Goal: Task Accomplishment & Management: Use online tool/utility

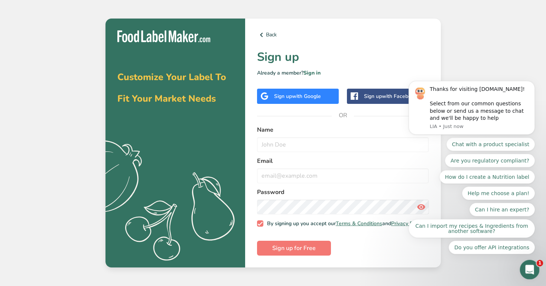
click at [528, 271] on icon "Open Intercom Messenger" at bounding box center [528, 269] width 12 height 12
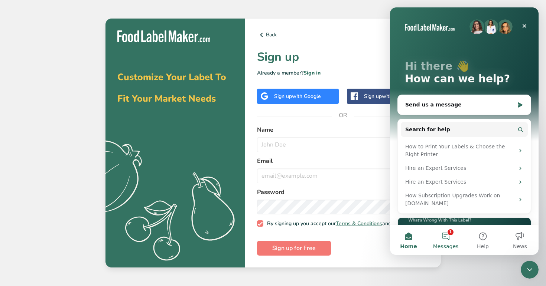
click at [444, 242] on button "1 Messages" at bounding box center [445, 240] width 37 height 30
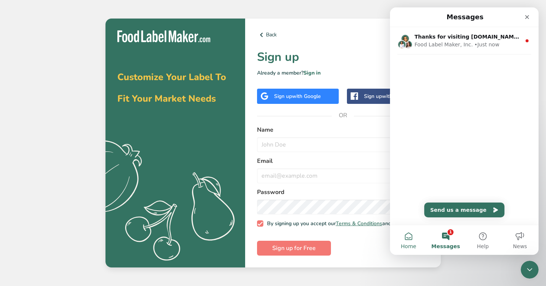
click at [409, 239] on button "Home" at bounding box center [408, 240] width 37 height 30
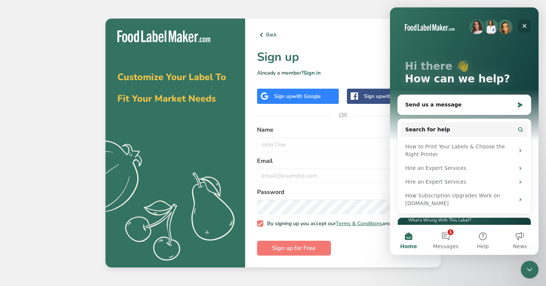
click at [522, 30] on div "Close" at bounding box center [524, 25] width 13 height 13
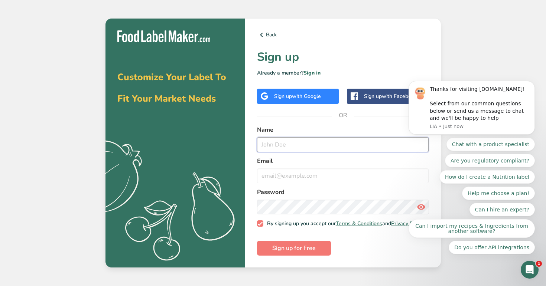
click at [304, 147] on input "text" at bounding box center [343, 144] width 172 height 15
type input "[EMAIL_ADDRESS][DOMAIN_NAME]"
click at [303, 174] on input "email" at bounding box center [343, 176] width 172 height 15
paste input "[EMAIL_ADDRESS][DOMAIN_NAME]"
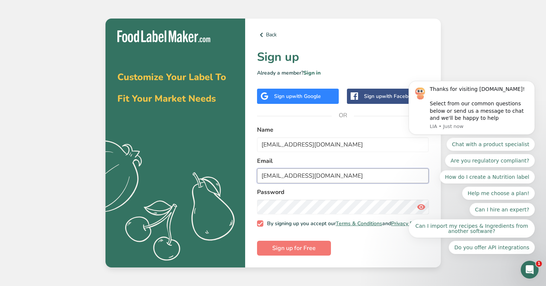
type input "[EMAIL_ADDRESS][DOMAIN_NAME]"
click at [257, 241] on button "Sign up for Free" at bounding box center [294, 248] width 74 height 15
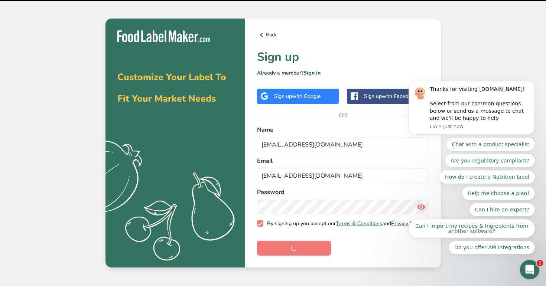
click at [528, 264] on icon "Open Intercom Messenger" at bounding box center [528, 269] width 12 height 12
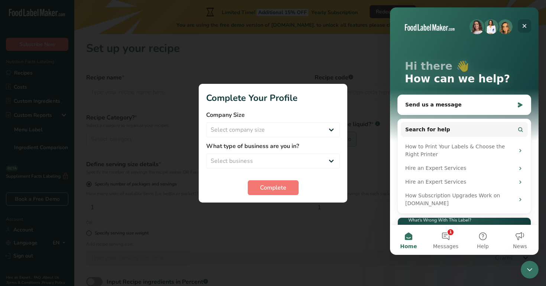
click at [525, 23] on icon "Close" at bounding box center [524, 26] width 6 height 6
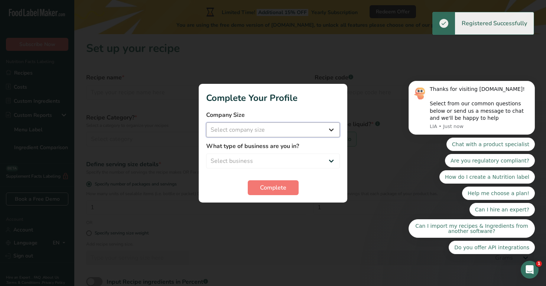
click at [291, 128] on select "Select company size Fewer than 10 Employees 10 to 50 Employees 51 to 500 Employ…" at bounding box center [273, 130] width 134 height 15
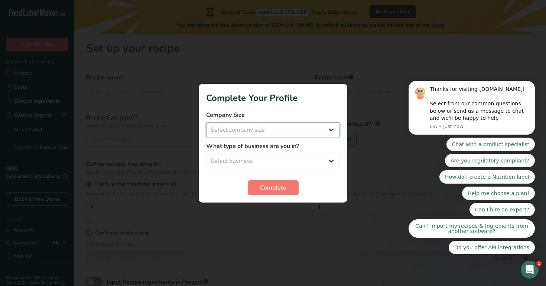
select select "2"
click at [206, 123] on select "Select company size Fewer than 10 Employees 10 to 50 Employees 51 to 500 Employ…" at bounding box center [273, 130] width 134 height 15
click at [281, 152] on div "What type of business are you in? Select business Packaged Food Manufacturer Re…" at bounding box center [273, 155] width 134 height 27
click at [281, 158] on select "Select business Packaged Food Manufacturer Restaurant & Cafe Bakery Meal Plans …" at bounding box center [273, 161] width 134 height 15
select select "2"
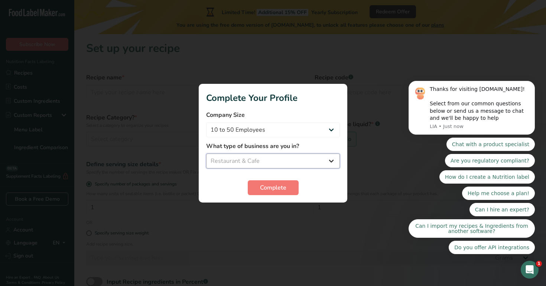
click at [206, 154] on select "Select business Packaged Food Manufacturer Restaurant & Cafe Bakery Meal Plans …" at bounding box center [273, 161] width 134 height 15
click at [271, 189] on span "Complete" at bounding box center [273, 187] width 26 height 9
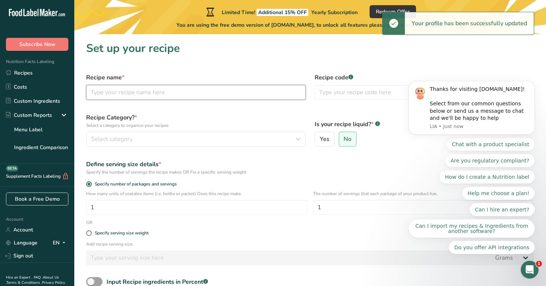
click at [209, 92] on input "text" at bounding box center [195, 92] width 219 height 15
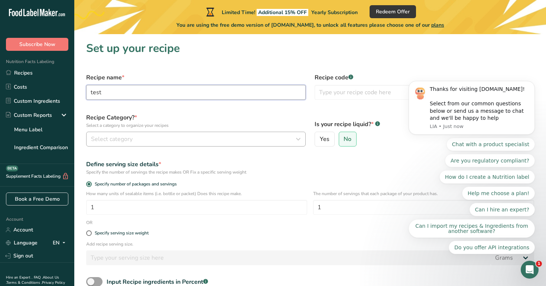
type input "test"
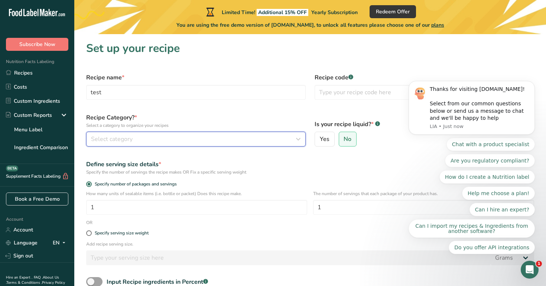
click at [216, 133] on button "Select category" at bounding box center [195, 139] width 219 height 15
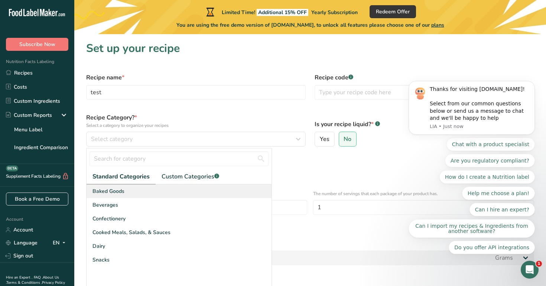
click at [203, 188] on div "Baked Goods" at bounding box center [179, 192] width 185 height 14
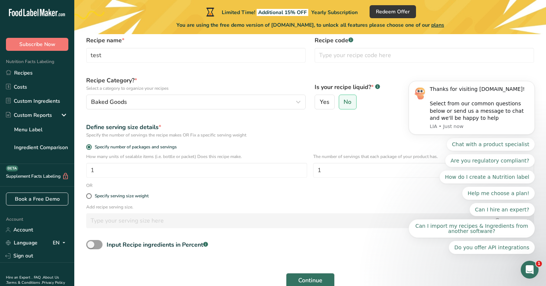
scroll to position [75, 0]
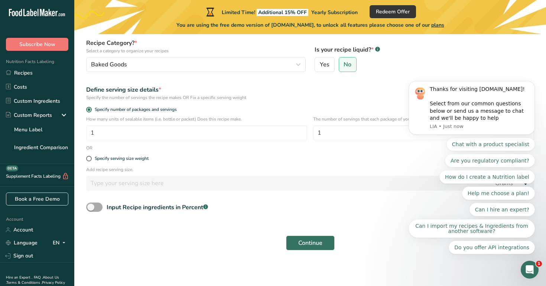
click at [105, 205] on span "Input Recipe ingredients in Percent .a-a{fill:#347362;}.b-a{fill:#fff;}" at bounding box center [154, 207] width 105 height 9
click at [91, 205] on input "Input Recipe ingredients in Percent .a-a{fill:#347362;}.b-a{fill:#fff;}" at bounding box center [88, 207] width 5 height 5
checkbox input "true"
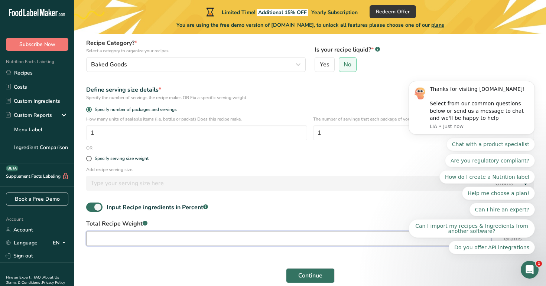
click at [113, 244] on input "number" at bounding box center [288, 238] width 405 height 15
type input "100"
click at [89, 159] on span at bounding box center [89, 159] width 6 height 6
click at [89, 159] on input "Specify serving size weight" at bounding box center [88, 158] width 5 height 5
radio input "true"
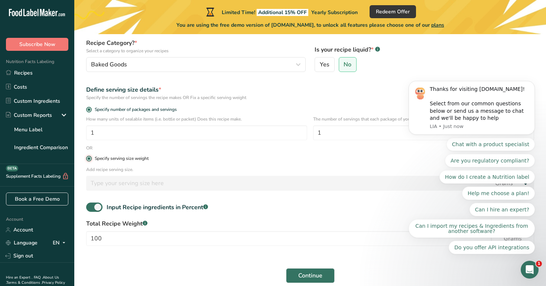
radio input "false"
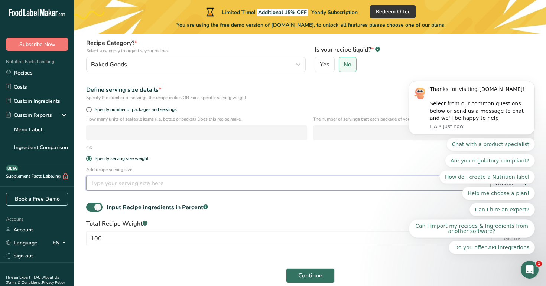
click at [114, 183] on input "number" at bounding box center [288, 183] width 404 height 15
type input "100"
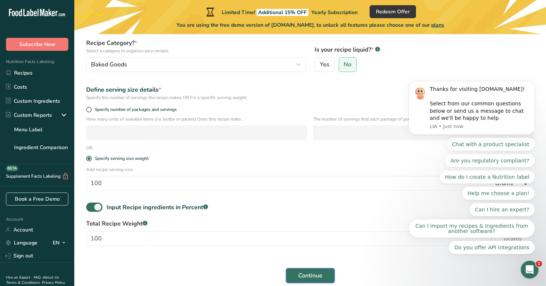
click at [311, 274] on span "Continue" at bounding box center [310, 275] width 24 height 9
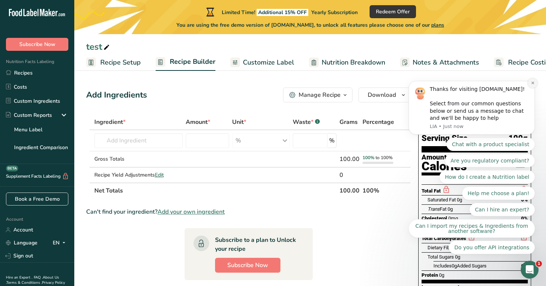
click at [532, 84] on icon "Dismiss notification" at bounding box center [533, 83] width 4 height 4
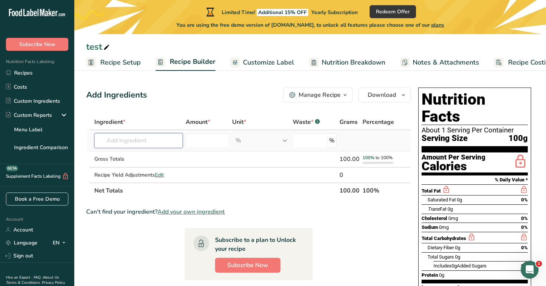
click at [135, 147] on input "text" at bounding box center [138, 140] width 89 height 15
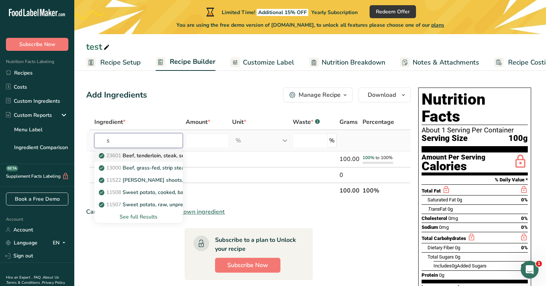
type input "s"
click at [138, 156] on p "23601 Beef, tenderloin, steak, separable lean only, trimmed to 1/8" fat, all gr…" at bounding box center [206, 156] width 212 height 8
type input "Beef, tenderloin, steak, separable lean only, trimmed to 1/8" fat, all grades, …"
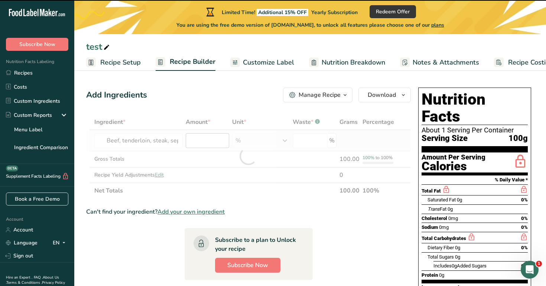
type input "0"
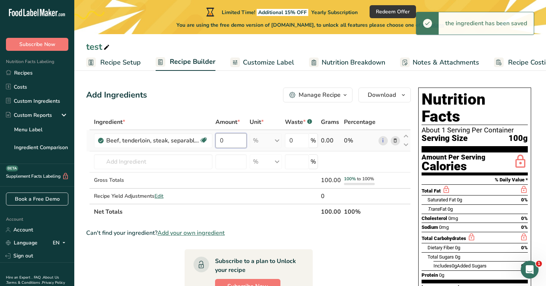
click at [234, 141] on input "0" at bounding box center [230, 140] width 31 height 15
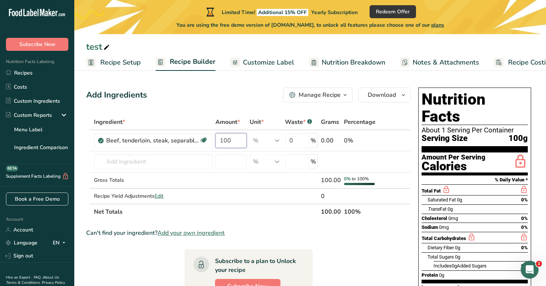
type input "100"
click at [223, 102] on div "Add Ingredients Manage Recipe Delete Recipe Duplicate Recipe Scale Recipe Save …" at bounding box center [248, 95] width 324 height 15
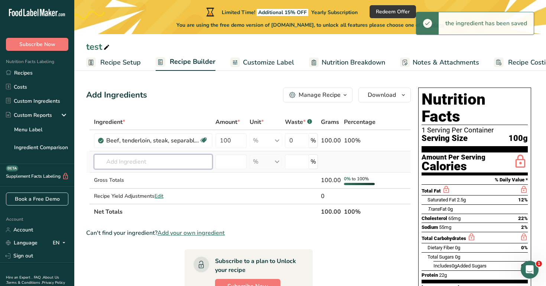
click at [163, 165] on input "text" at bounding box center [153, 161] width 118 height 15
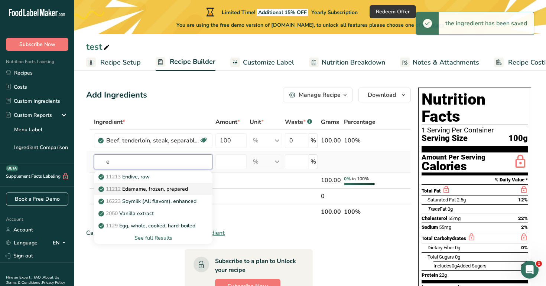
type input "e"
click at [156, 190] on p "11212 Edamame, frozen, prepared" at bounding box center [144, 189] width 88 height 8
type input "Edamame, frozen, prepared"
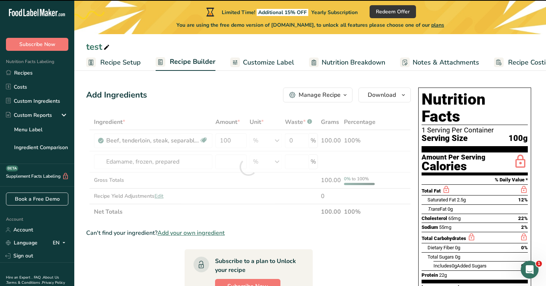
type input "0"
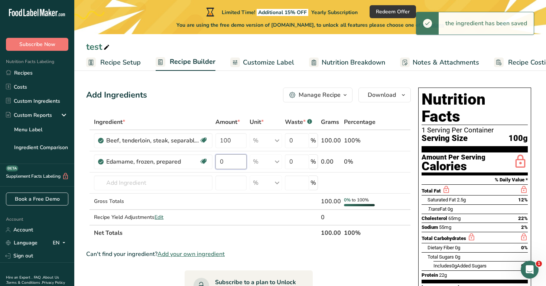
click at [229, 163] on input "0" at bounding box center [230, 161] width 31 height 15
type input "1"
click at [229, 121] on div "Ingredient * Amount * Unit * Waste * .a-a{fill:#347362;}.b-a{fill:#fff;} Grams …" at bounding box center [248, 177] width 324 height 127
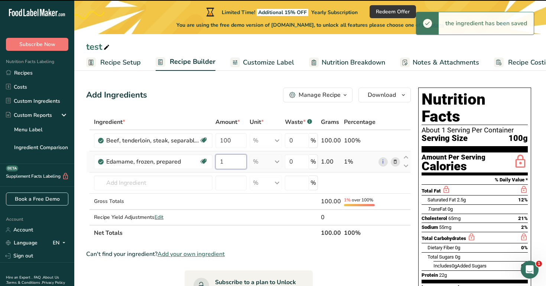
click at [232, 162] on input "1" at bounding box center [230, 161] width 31 height 15
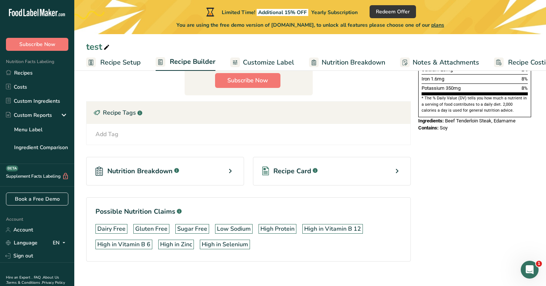
scroll to position [238, 0]
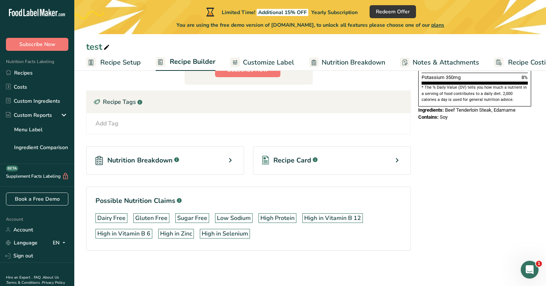
click at [214, 163] on div "Nutrition Breakdown .a-a{fill:#347362;}.b-a{fill:#fff;}" at bounding box center [165, 160] width 158 height 29
type input "0"
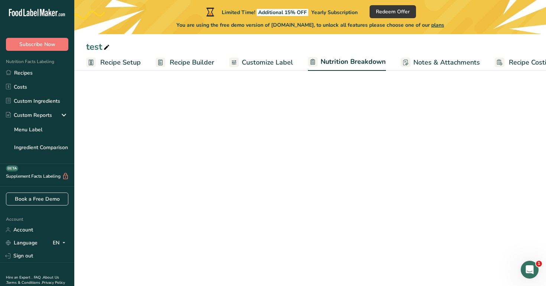
select select "Calories"
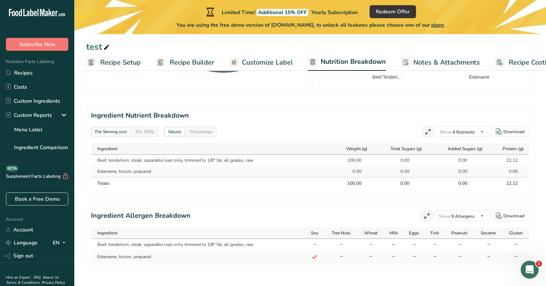
scroll to position [313, 0]
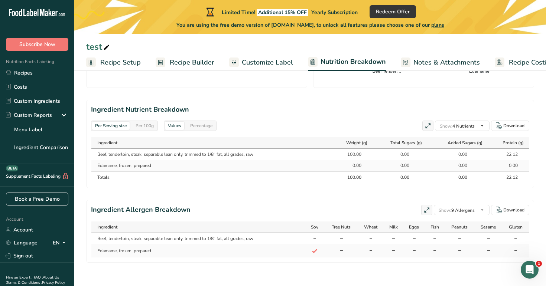
click at [152, 124] on div "Per 100g" at bounding box center [145, 126] width 24 height 8
click at [206, 56] on link "Recipe Builder" at bounding box center [185, 62] width 59 height 17
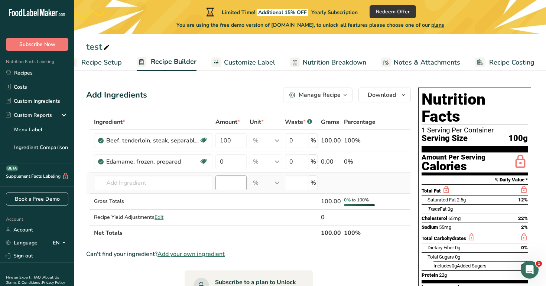
scroll to position [4, 0]
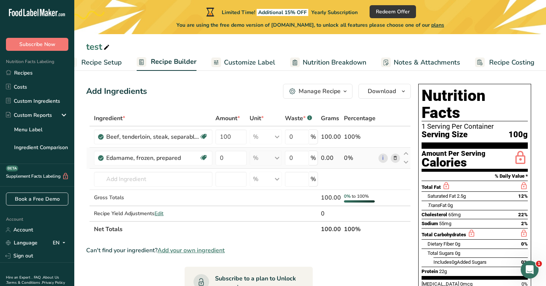
click at [394, 157] on icon at bounding box center [394, 158] width 5 height 8
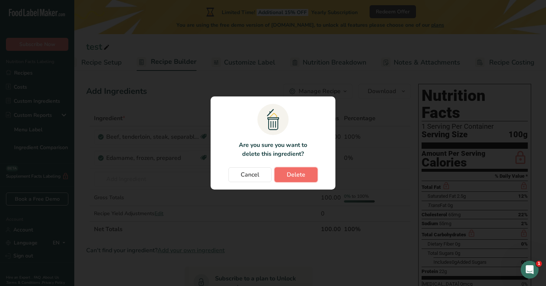
click at [286, 178] on button "Delete" at bounding box center [295, 174] width 43 height 15
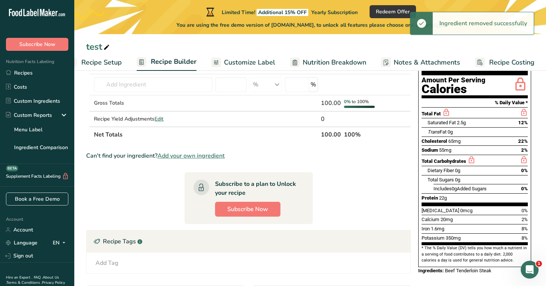
scroll to position [10, 0]
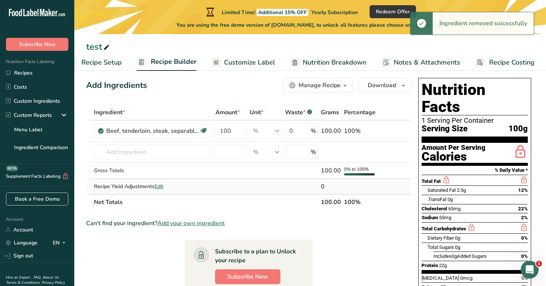
click at [161, 185] on span "Edit" at bounding box center [158, 186] width 9 height 7
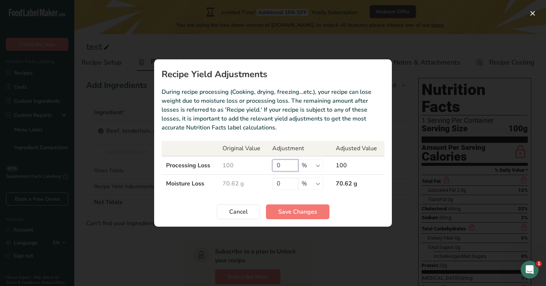
click at [284, 168] on input "0" at bounding box center [285, 166] width 26 height 12
type input "1"
click at [286, 183] on input "0" at bounding box center [285, 184] width 26 height 12
type input "1"
click at [295, 208] on span "Save Changes" at bounding box center [297, 212] width 39 height 9
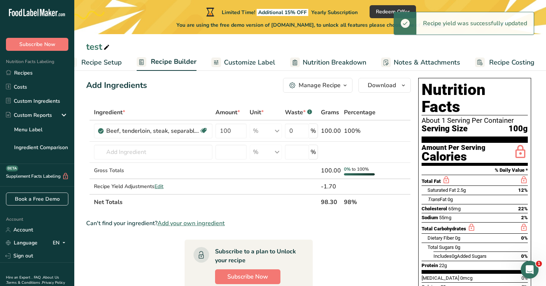
click at [254, 58] on span "Customize Label" at bounding box center [249, 63] width 51 height 10
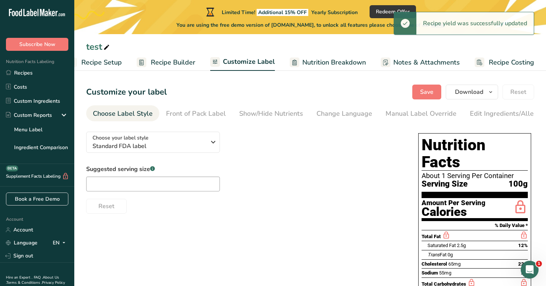
click at [325, 59] on span "Nutrition Breakdown" at bounding box center [333, 63] width 63 height 10
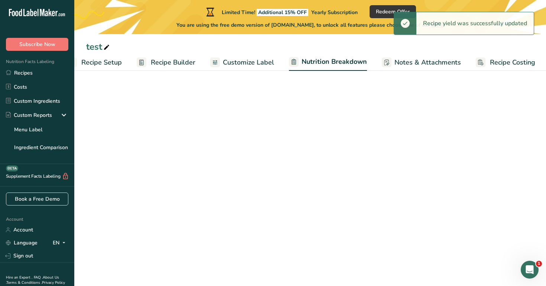
scroll to position [0, 20]
select select "Calories"
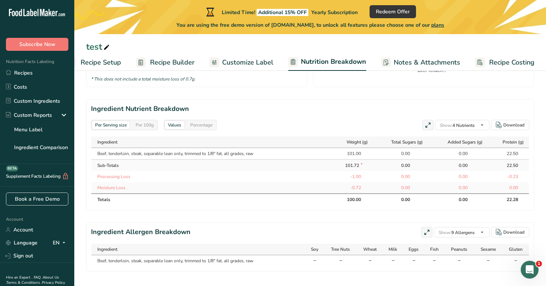
scroll to position [323, 0]
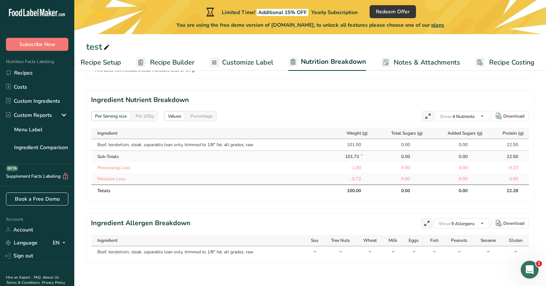
click at [149, 111] on div "Per Serving size Per 100g" at bounding box center [124, 116] width 67 height 10
click at [149, 117] on div "Per 100g" at bounding box center [145, 116] width 24 height 8
click at [88, 119] on section "Ingredient Nutrient Breakdown Per Serving size Per 100g Values Percentage Show:…" at bounding box center [310, 145] width 448 height 111
click at [102, 121] on div "Per Serving size Per 100g" at bounding box center [124, 116] width 67 height 10
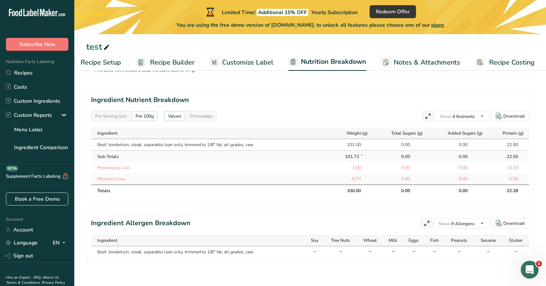
click at [111, 115] on div "Per Serving size" at bounding box center [110, 116] width 37 height 8
click at [145, 117] on div "Per 100g" at bounding box center [145, 116] width 24 height 8
click at [111, 115] on div "Per Serving size" at bounding box center [110, 116] width 37 height 8
click at [196, 115] on div "Percentage" at bounding box center [201, 116] width 28 height 8
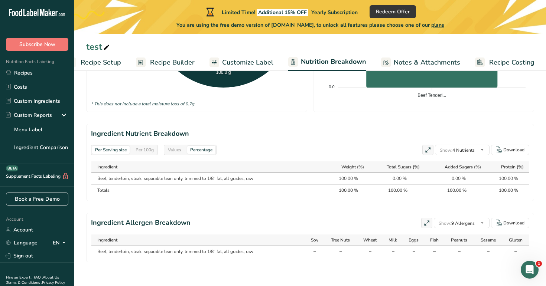
scroll to position [289, 0]
click at [164, 117] on div "Per Serving size Per 100g Download Total Calories Total Carbs Total Fat [MEDICA…" at bounding box center [310, 29] width 448 height 467
click at [176, 148] on div "Values" at bounding box center [174, 150] width 19 height 8
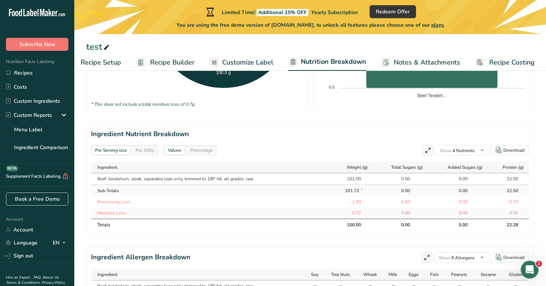
scroll to position [323, 0]
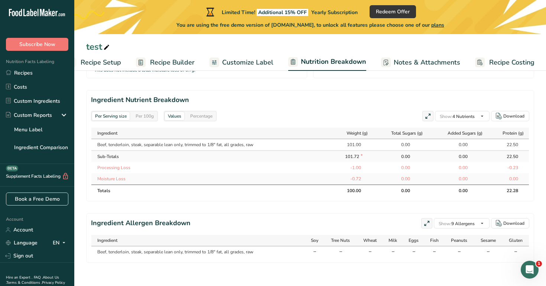
click at [145, 122] on section "Ingredient Nutrient Breakdown Per Serving size Per 100g Values Percentage Show:…" at bounding box center [310, 145] width 448 height 111
click at [143, 118] on div "Per 100g" at bounding box center [145, 116] width 24 height 8
click at [118, 118] on div "Per Serving size" at bounding box center [110, 116] width 37 height 8
click at [184, 70] on link "Recipe Builder" at bounding box center [165, 62] width 59 height 17
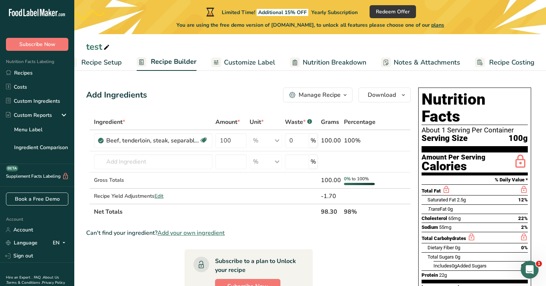
click at [257, 61] on span "Customize Label" at bounding box center [249, 63] width 51 height 10
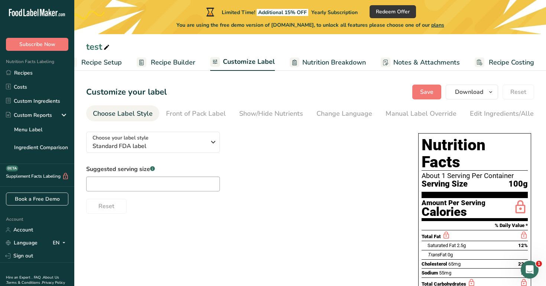
click at [314, 59] on span "Nutrition Breakdown" at bounding box center [333, 63] width 63 height 10
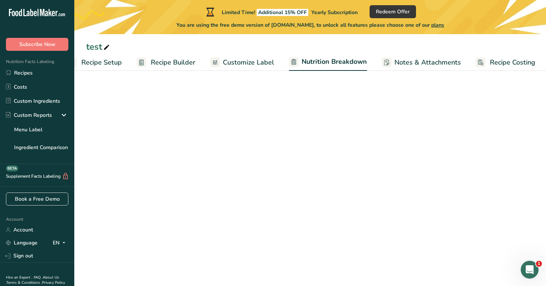
scroll to position [0, 20]
select select "Calories"
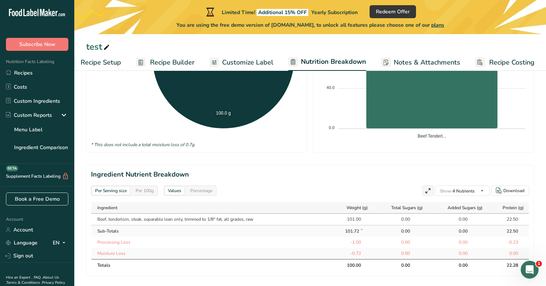
scroll to position [323, 0]
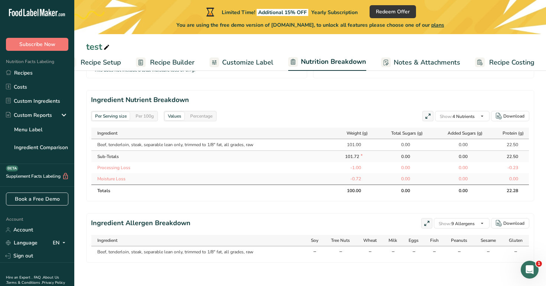
click at [409, 63] on span "Notes & Attachments" at bounding box center [427, 63] width 66 height 10
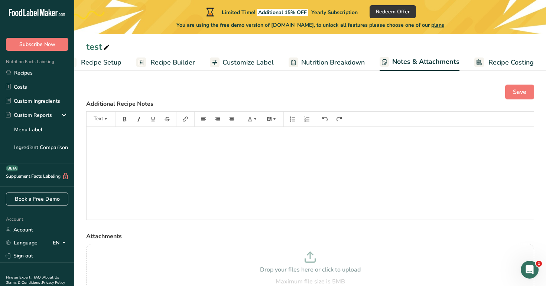
click at [501, 61] on span "Recipe Costing" at bounding box center [510, 63] width 45 height 10
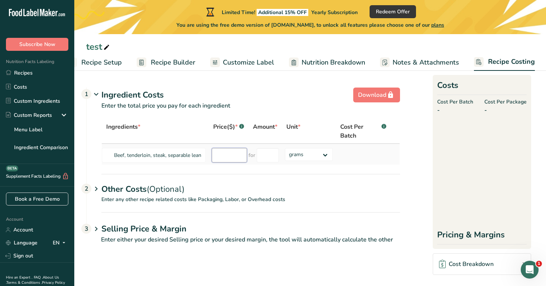
click at [218, 159] on input "number" at bounding box center [229, 155] width 35 height 14
type input "1"
click at [276, 161] on input "number" at bounding box center [268, 155] width 22 height 14
type input "1"
click at [281, 95] on div "Ingredient Costs 1" at bounding box center [250, 95] width 298 height 12
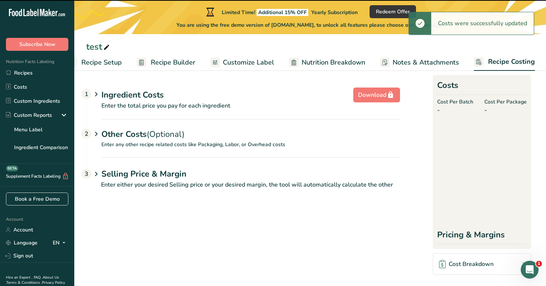
click at [281, 95] on div "Ingredient Costs 1" at bounding box center [250, 95] width 298 height 12
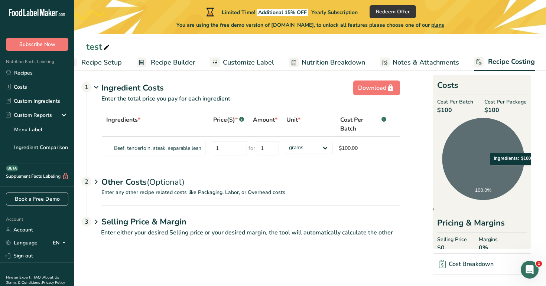
scroll to position [27, 0]
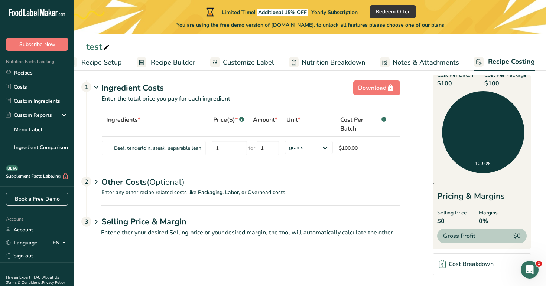
click at [189, 239] on p "Enter either your desired Selling price or your desired margin, the tool will a…" at bounding box center [243, 237] width 314 height 18
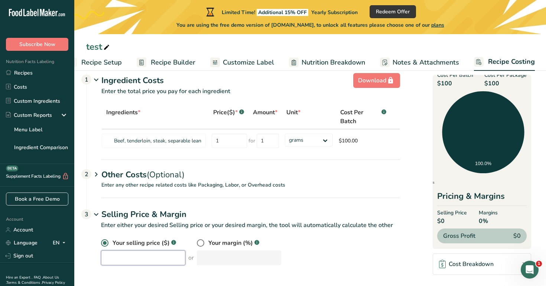
click at [144, 253] on input "number" at bounding box center [143, 258] width 84 height 15
type input "100"
click at [369, 254] on div "Your selling price ($) .a-a{fill:#347362;}.b-a{fill:#fff;} 100 or Your margin (…" at bounding box center [250, 252] width 299 height 27
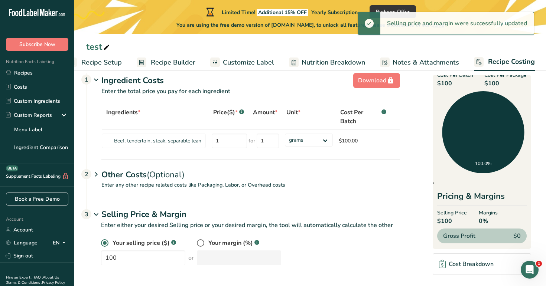
click at [235, 174] on div "Other Costs (Optional) 2" at bounding box center [250, 171] width 298 height 22
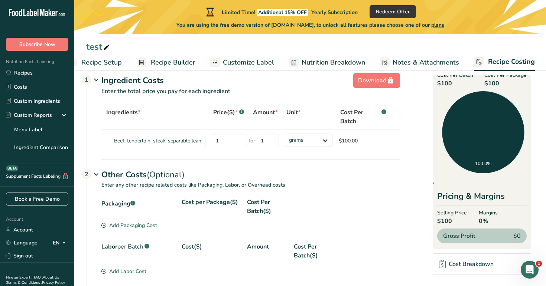
click at [146, 227] on div "Add Packaging Cost" at bounding box center [129, 226] width 56 height 8
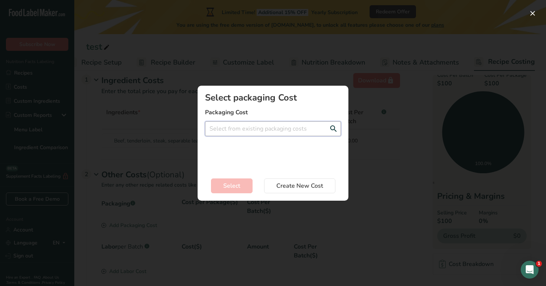
click at [273, 130] on input "Add New Recipe Cost Modal" at bounding box center [273, 128] width 136 height 15
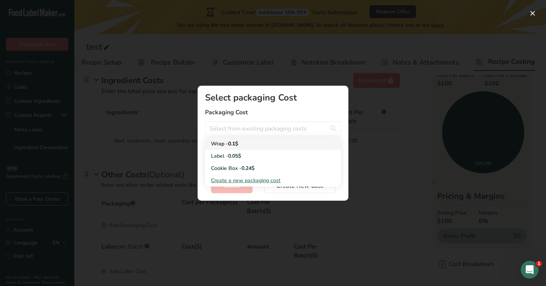
click at [271, 144] on div "Wrap - 0.1$" at bounding box center [267, 144] width 112 height 8
type input "Wrap - 0.1$"
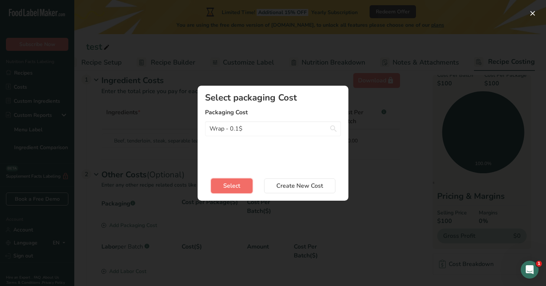
click at [236, 186] on span "Select" at bounding box center [231, 186] width 17 height 9
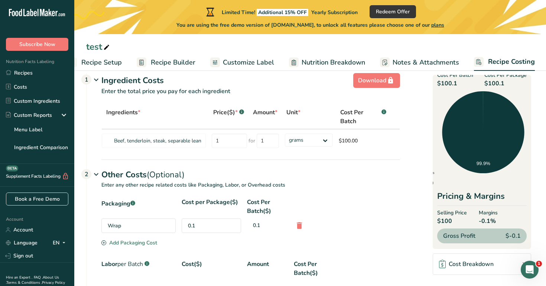
scroll to position [0, 0]
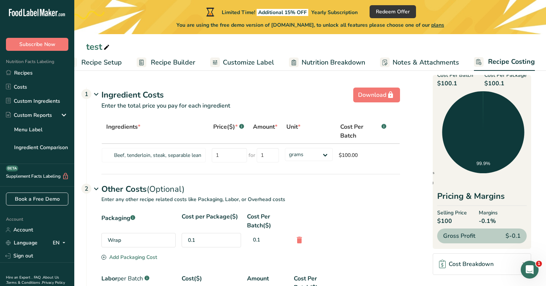
click at [306, 64] on span "Nutrition Breakdown" at bounding box center [332, 63] width 63 height 10
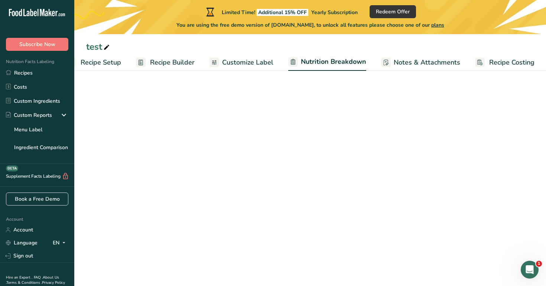
select select "Calories"
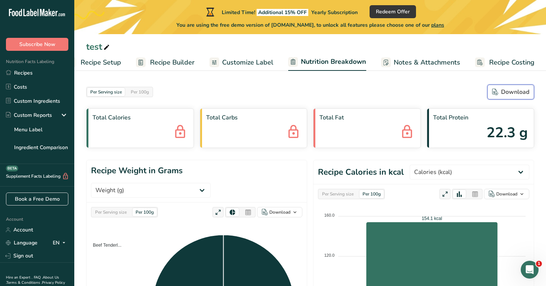
click at [523, 89] on div "Download" at bounding box center [510, 92] width 37 height 9
click at [231, 61] on span "Customize Label" at bounding box center [247, 63] width 51 height 10
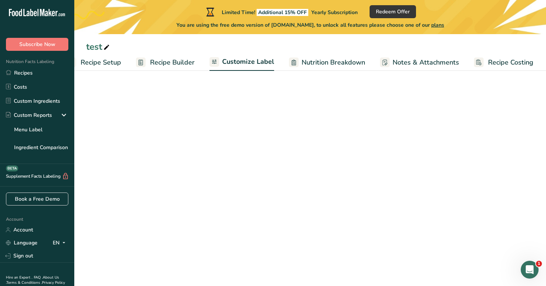
scroll to position [0, 19]
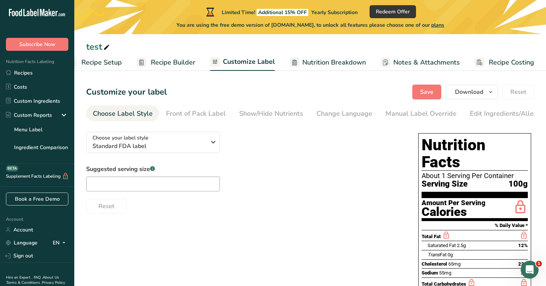
click at [182, 66] on span "Recipe Builder" at bounding box center [173, 63] width 45 height 10
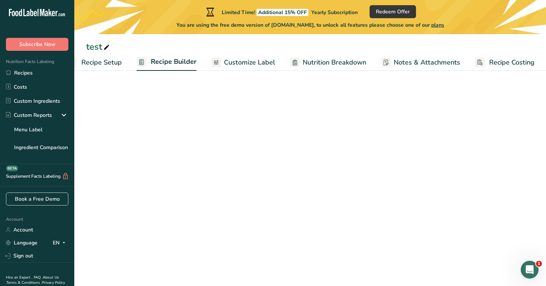
scroll to position [0, 19]
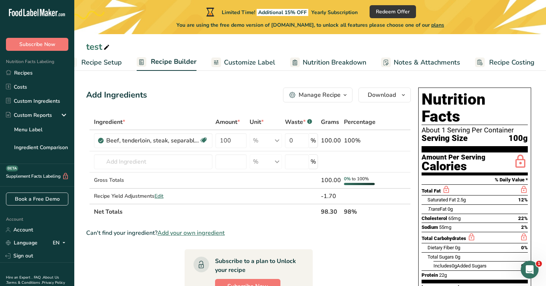
click at [117, 62] on span "Recipe Setup" at bounding box center [101, 63] width 40 height 10
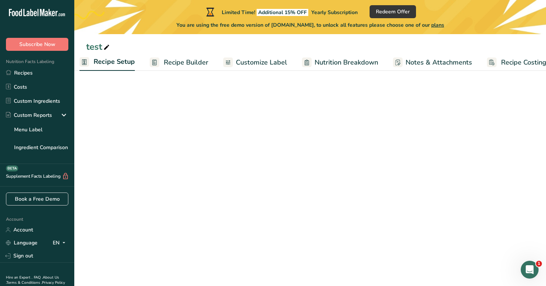
scroll to position [0, 3]
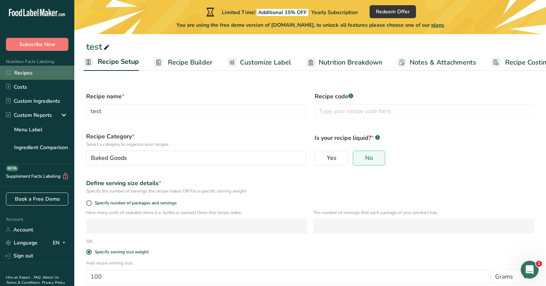
click at [43, 75] on link "Recipes" at bounding box center [37, 73] width 74 height 14
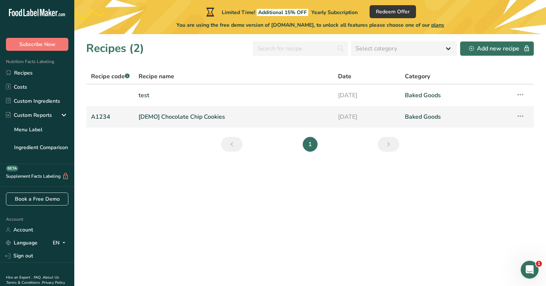
click at [521, 115] on icon at bounding box center [520, 116] width 9 height 13
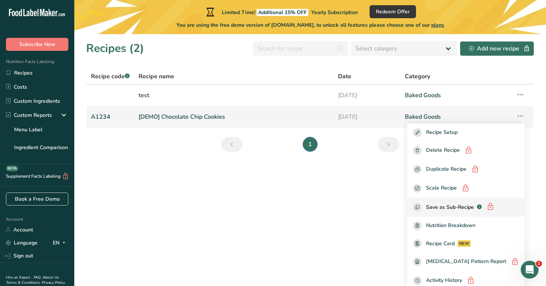
scroll to position [4, 0]
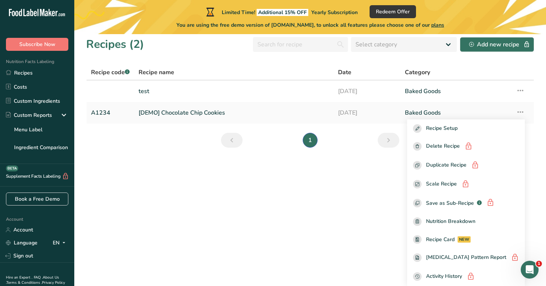
click at [176, 190] on section "Recipes (2) Select category All Baked Goods [GEOGRAPHIC_DATA] Confectionery Coo…" at bounding box center [309, 156] width 471 height 252
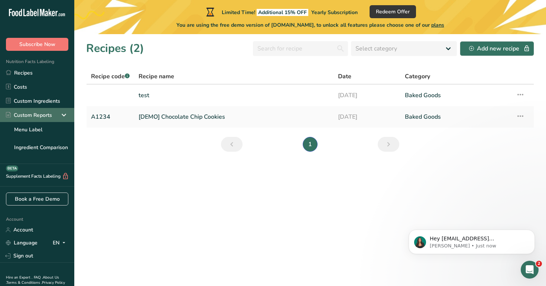
scroll to position [0, 0]
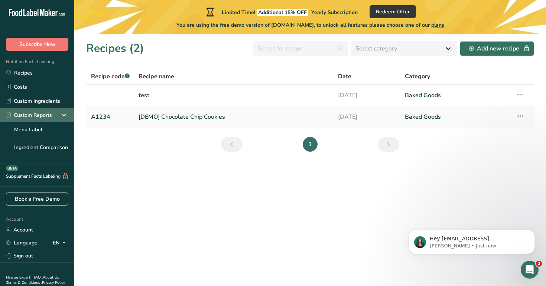
click at [67, 115] on icon at bounding box center [63, 114] width 9 height 13
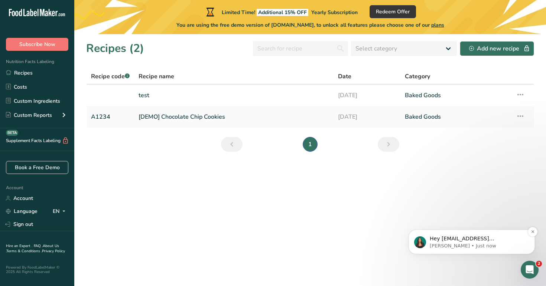
click at [456, 245] on p "[PERSON_NAME] • Just now" at bounding box center [478, 246] width 96 height 7
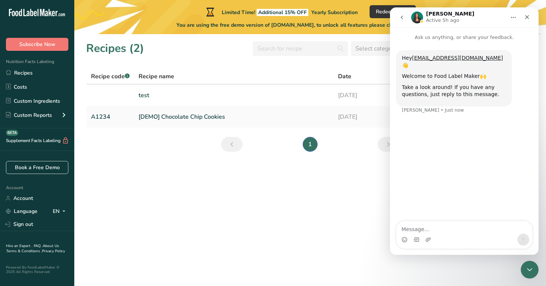
click at [418, 19] on img "Intercom messenger" at bounding box center [417, 18] width 12 height 12
click at [527, 16] on icon "Close" at bounding box center [527, 17] width 4 height 4
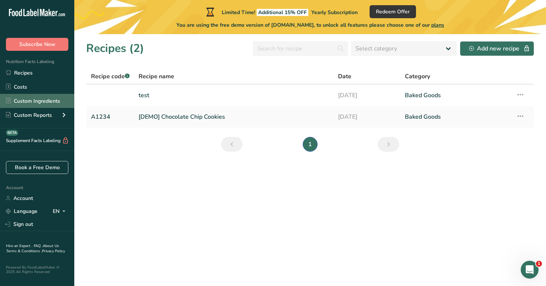
click at [32, 103] on link "Custom Ingredients" at bounding box center [37, 101] width 74 height 14
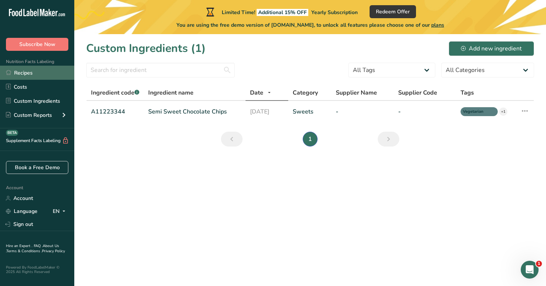
click at [52, 72] on link "Recipes" at bounding box center [37, 73] width 74 height 14
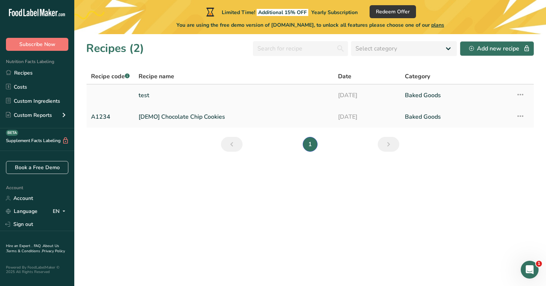
click at [201, 100] on link "test" at bounding box center [233, 96] width 190 height 16
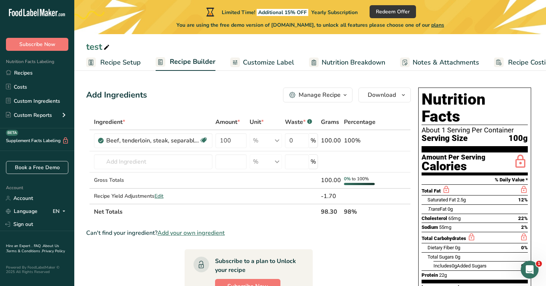
click at [131, 62] on span "Recipe Setup" at bounding box center [120, 63] width 40 height 10
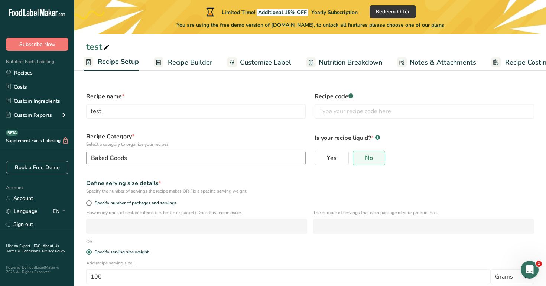
scroll to position [97, 0]
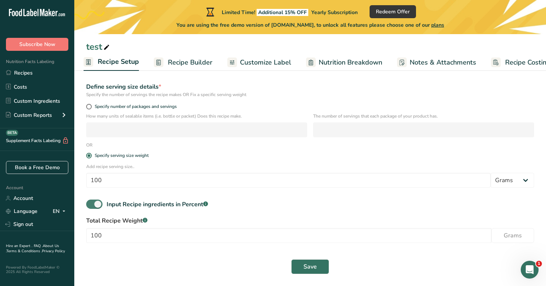
click at [95, 205] on span at bounding box center [94, 204] width 16 height 9
click at [91, 205] on input "Input Recipe ingredients in Percent .a-a{fill:#347362;}.b-a{fill:#fff;}" at bounding box center [88, 204] width 5 height 5
checkbox input "false"
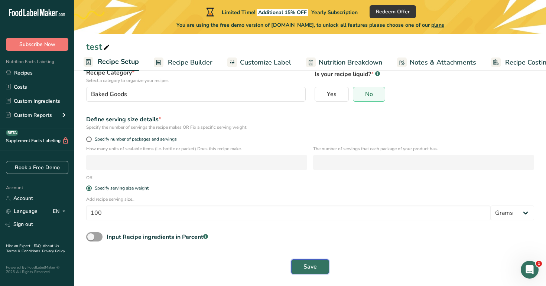
click at [317, 268] on button "Save" at bounding box center [310, 267] width 38 height 15
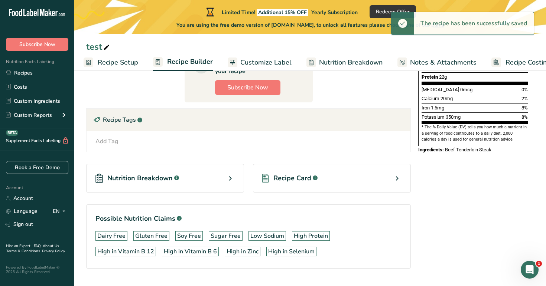
scroll to position [216, 0]
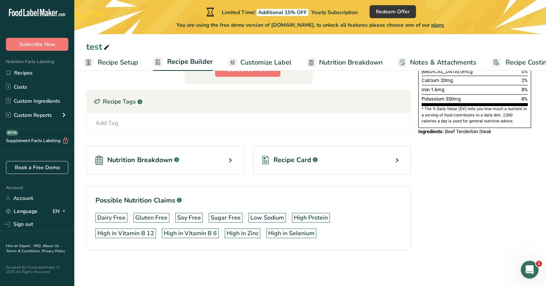
click at [223, 167] on div "Nutrition Breakdown .a-a{fill:#347362;}.b-a{fill:#fff;}" at bounding box center [165, 160] width 158 height 29
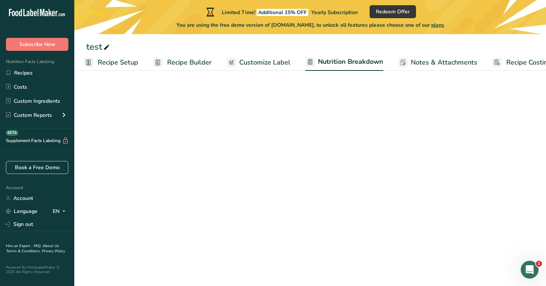
select select "Calories"
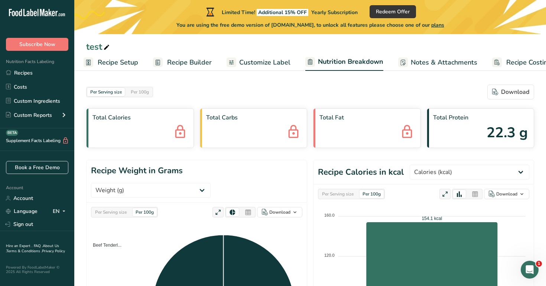
click at [195, 56] on link "Recipe Builder" at bounding box center [182, 62] width 59 height 17
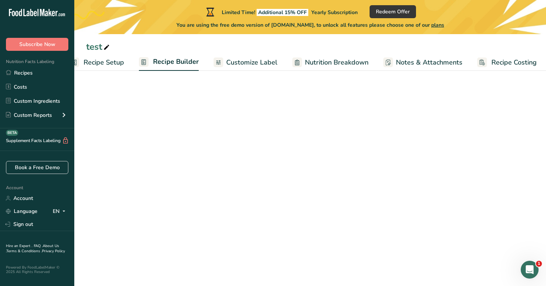
scroll to position [0, 19]
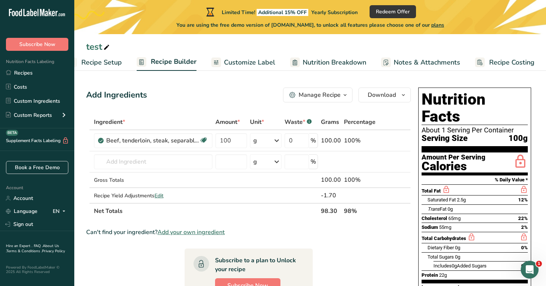
click at [112, 62] on span "Recipe Setup" at bounding box center [101, 63] width 40 height 10
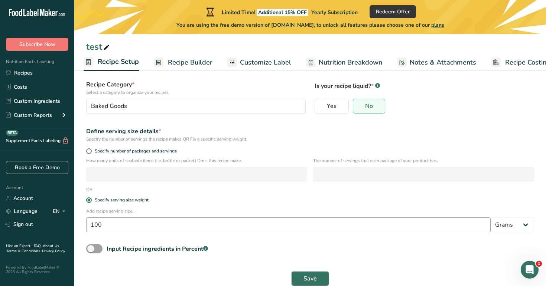
scroll to position [56, 0]
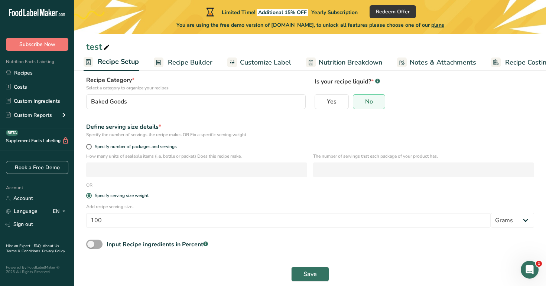
click at [90, 244] on span at bounding box center [94, 244] width 16 height 9
click at [90, 244] on input "Input Recipe ingredients in Percent .a-a{fill:#347362;}.b-a{fill:#fff;}" at bounding box center [88, 244] width 5 height 5
checkbox input "true"
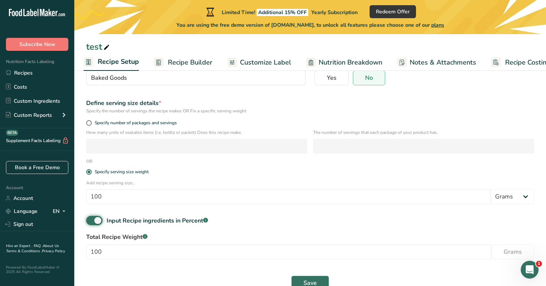
scroll to position [97, 0]
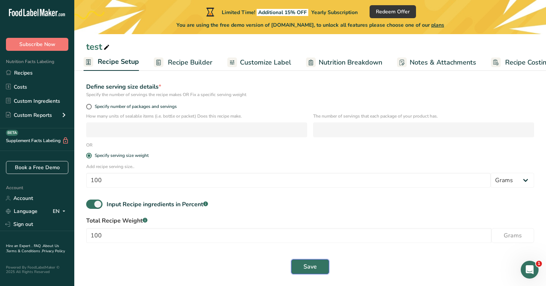
click at [314, 271] on span "Save" at bounding box center [309, 266] width 13 height 9
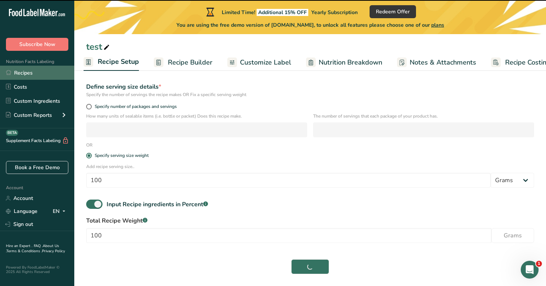
click at [36, 75] on link "Recipes" at bounding box center [37, 73] width 74 height 14
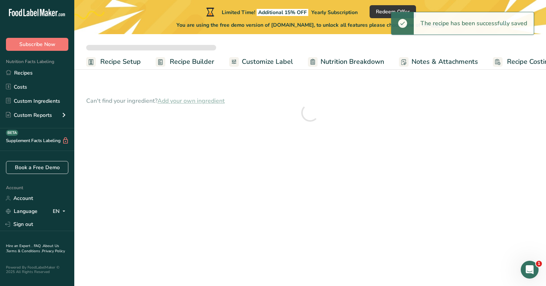
click at [212, 118] on div at bounding box center [310, 113] width 448 height 56
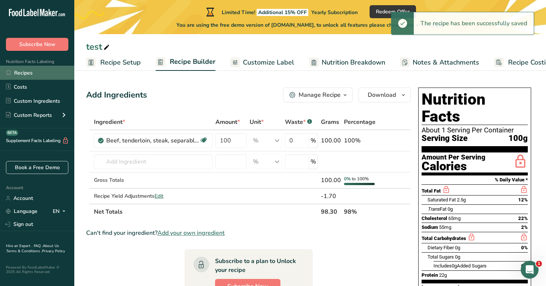
click at [44, 72] on link "Recipes" at bounding box center [37, 73] width 74 height 14
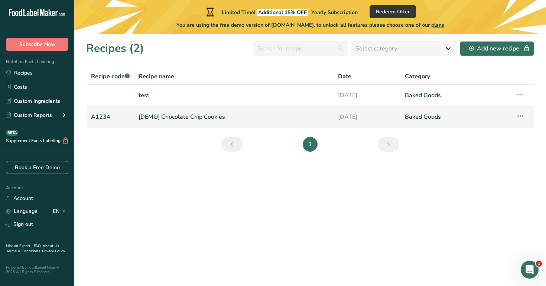
click at [169, 119] on link "[DEMO] Chocolate Chip Cookies" at bounding box center [233, 117] width 190 height 16
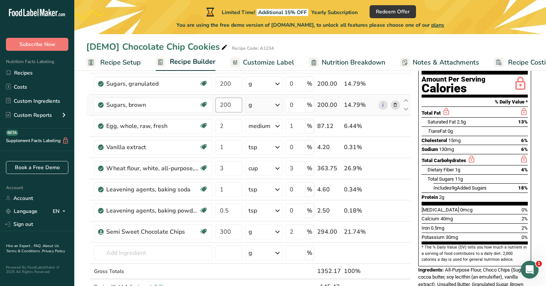
scroll to position [102, 0]
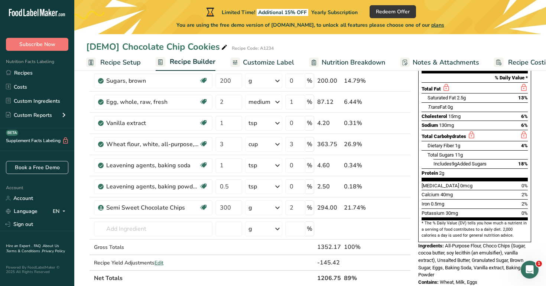
click at [114, 59] on span "Recipe Setup" at bounding box center [120, 63] width 40 height 10
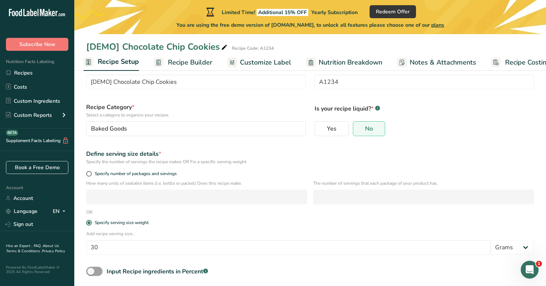
scroll to position [48, 0]
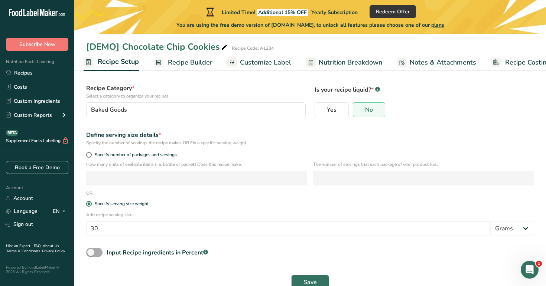
click at [95, 248] on span at bounding box center [94, 252] width 16 height 9
click at [91, 250] on input "Input Recipe ingredients in Percent .a-a{fill:#347362;}.b-a{fill:#fff;}" at bounding box center [88, 252] width 5 height 5
checkbox input "true"
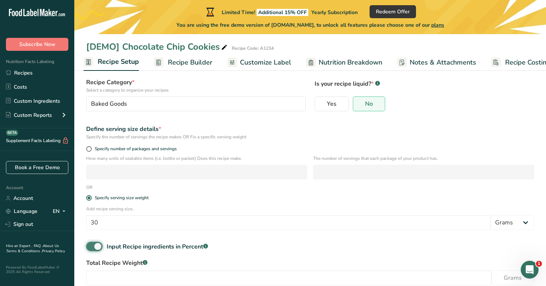
scroll to position [97, 0]
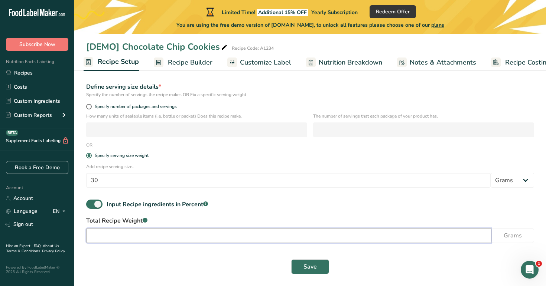
click at [157, 238] on input "number" at bounding box center [288, 235] width 405 height 15
type input "100.012"
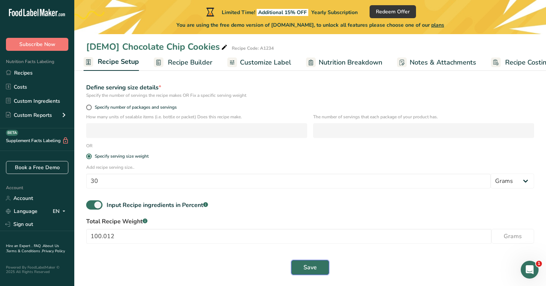
click at [306, 275] on button "Save" at bounding box center [310, 267] width 38 height 15
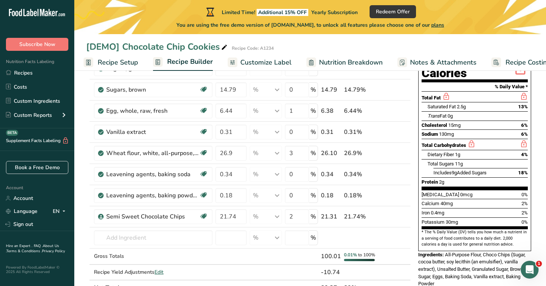
scroll to position [89, 0]
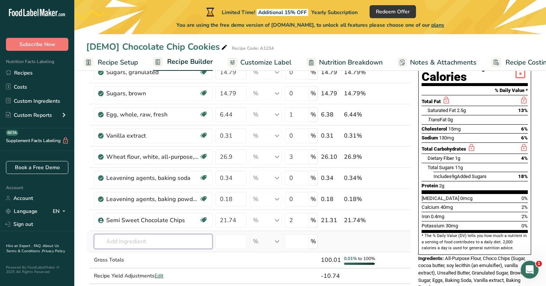
click at [186, 244] on input "text" at bounding box center [153, 241] width 118 height 15
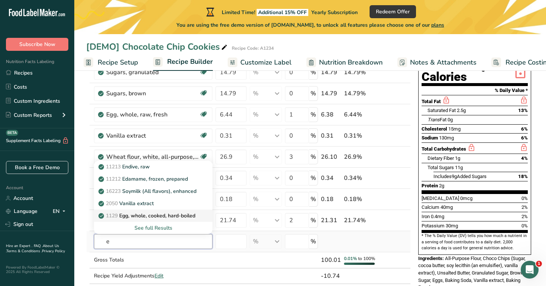
type input "e"
click at [172, 210] on link "1129 Egg, whole, cooked, hard-boiled" at bounding box center [153, 216] width 118 height 12
type input "Egg, whole, cooked, hard-boiled"
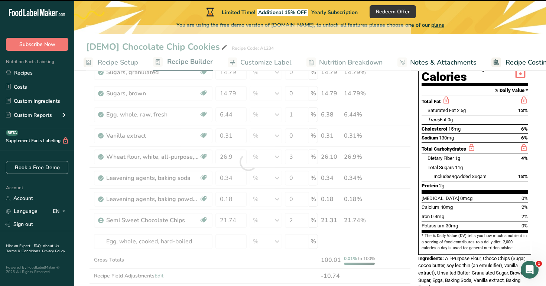
type input "0"
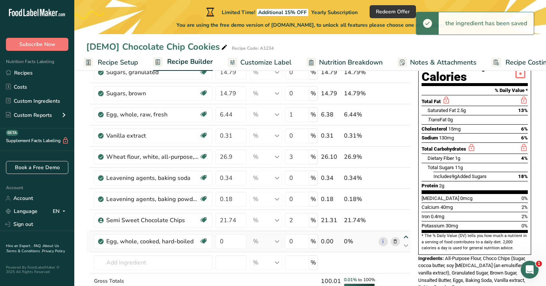
click at [405, 236] on icon at bounding box center [405, 238] width 9 height 6
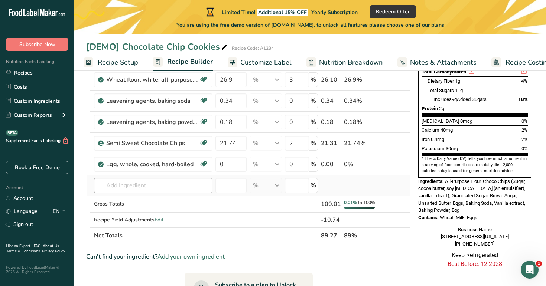
scroll to position [192, 0]
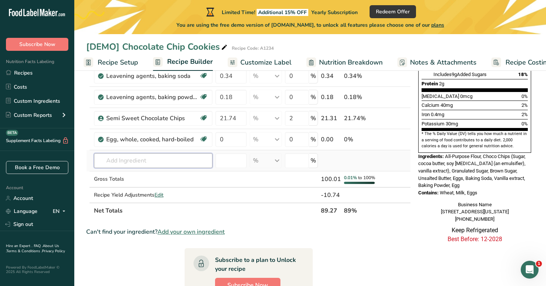
click at [156, 164] on input "text" at bounding box center [153, 160] width 118 height 15
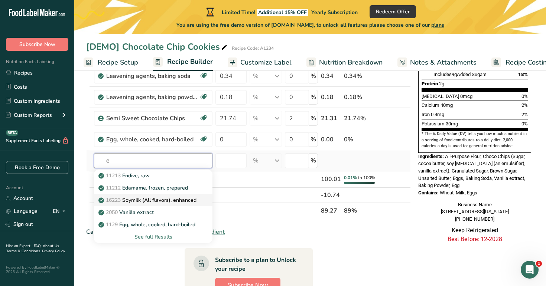
type input "e"
click at [154, 202] on p "16223 Soymilk (All flavors), enhanced" at bounding box center [148, 200] width 97 height 8
type input "Soymilk (All flavors), enhanced"
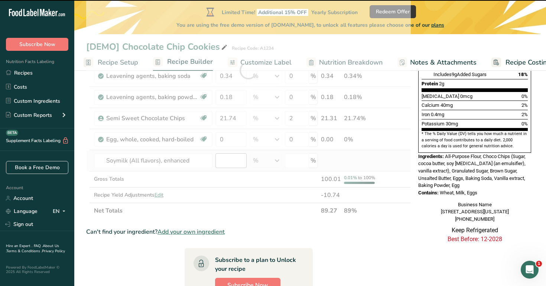
type input "0"
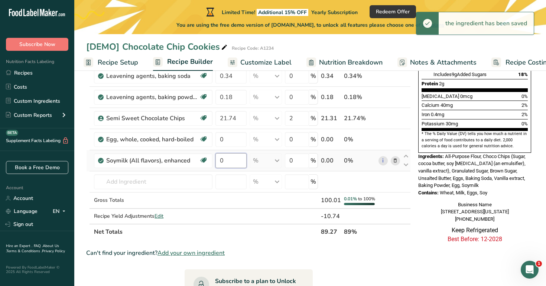
click at [231, 162] on input "0" at bounding box center [230, 160] width 31 height 15
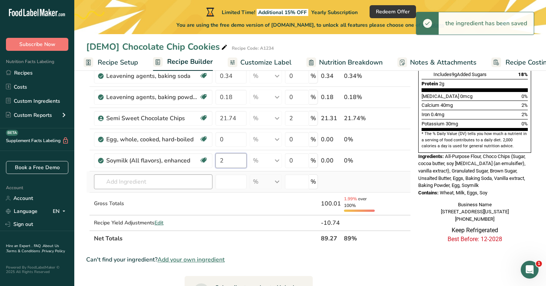
type input "2"
click at [174, 187] on div "Ingredient * Amount * Unit * Waste * .a-a{fill:#347362;}.b-a{fill:#fff;} Grams …" at bounding box center [248, 85] width 324 height 324
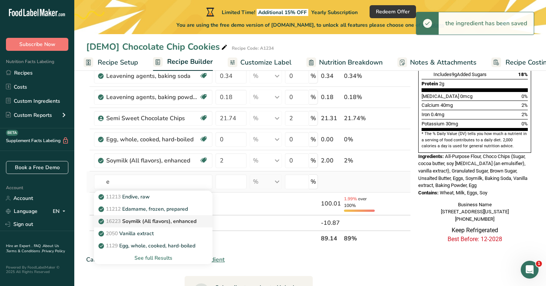
click at [169, 222] on p "16223 Soymilk (All flavors), enhanced" at bounding box center [148, 222] width 97 height 8
type input "Soymilk (All flavors), enhanced"
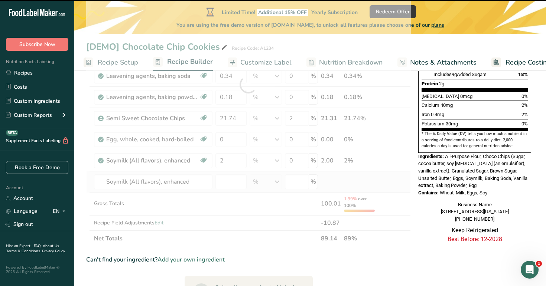
type input "0"
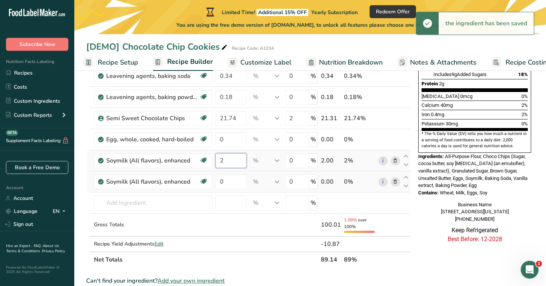
click at [235, 161] on input "2" at bounding box center [230, 160] width 31 height 15
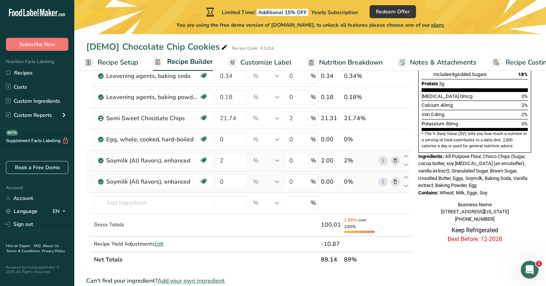
click at [396, 159] on div "Ingredient * Amount * Unit * Waste * .a-a{fill:#347362;}.b-a{fill:#fff;} Grams …" at bounding box center [248, 95] width 324 height 345
click at [395, 160] on icon at bounding box center [394, 161] width 5 height 8
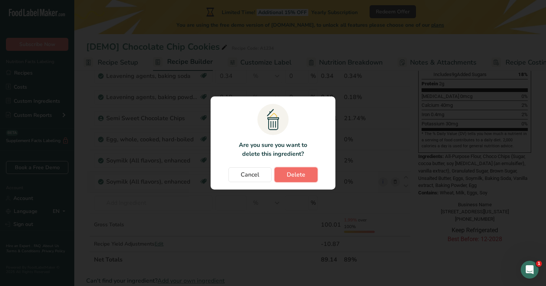
click at [295, 172] on span "Delete" at bounding box center [296, 174] width 19 height 9
type input "0"
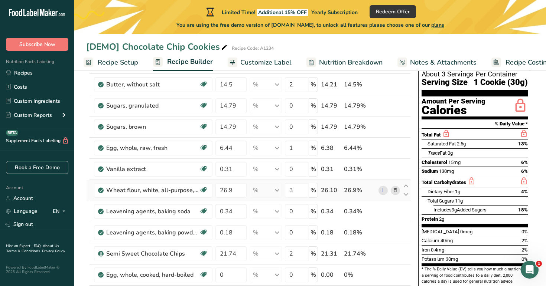
scroll to position [66, 0]
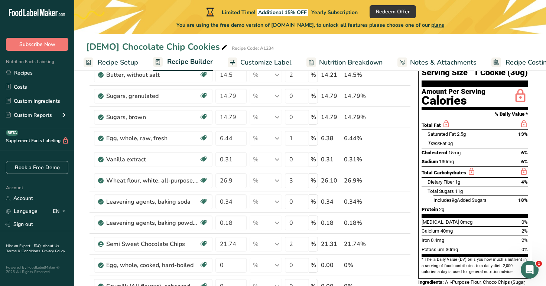
click at [99, 61] on span "Recipe Setup" at bounding box center [118, 63] width 40 height 10
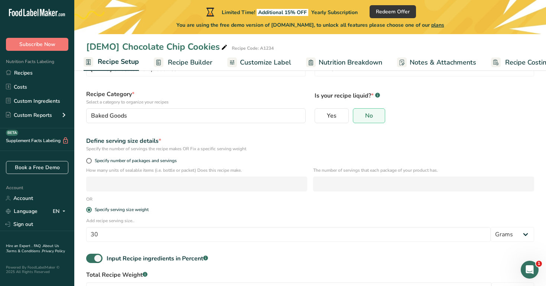
scroll to position [97, 0]
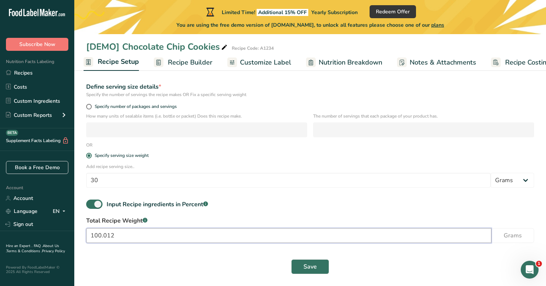
drag, startPoint x: 123, startPoint y: 237, endPoint x: 101, endPoint y: 236, distance: 22.3
click at [101, 236] on input "100.012" at bounding box center [288, 235] width 405 height 15
type input "100"
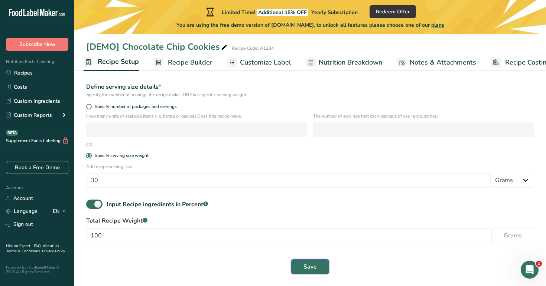
click at [311, 267] on span "Save" at bounding box center [309, 266] width 13 height 9
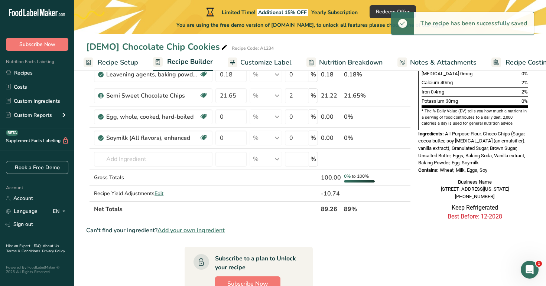
scroll to position [215, 0]
click at [162, 161] on input "text" at bounding box center [153, 158] width 118 height 15
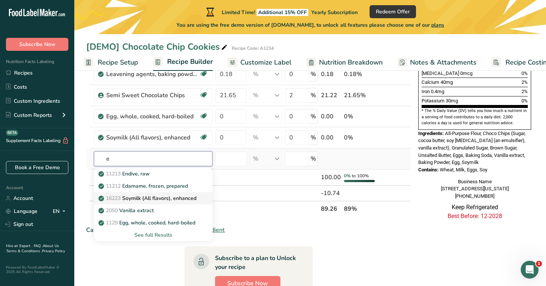
type input "e"
click at [153, 193] on link "16223 Soymilk (All flavors), enhanced" at bounding box center [153, 198] width 118 height 12
type input "Soymilk (All flavors), enhanced"
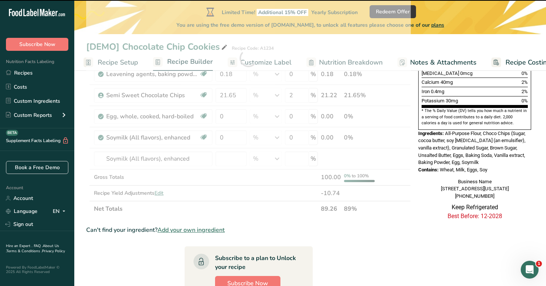
type input "0"
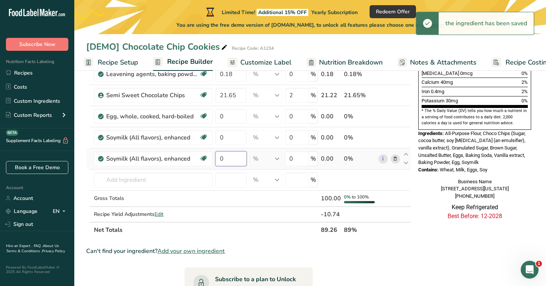
click at [235, 162] on input "0" at bounding box center [230, 158] width 31 height 15
type input "2"
click at [422, 192] on div "Business Name [STREET_ADDRESS][US_STATE] [PHONE_NUMBER]" at bounding box center [474, 189] width 113 height 22
click at [404, 153] on icon at bounding box center [405, 155] width 9 height 6
click at [408, 154] on icon at bounding box center [405, 155] width 9 height 6
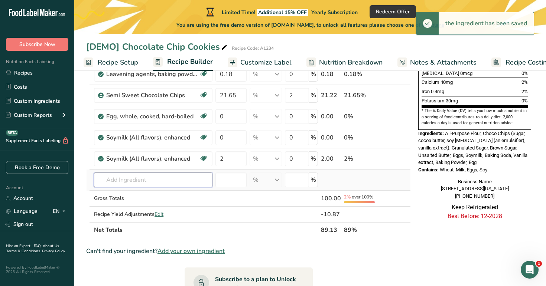
click at [164, 182] on input "text" at bounding box center [153, 180] width 118 height 15
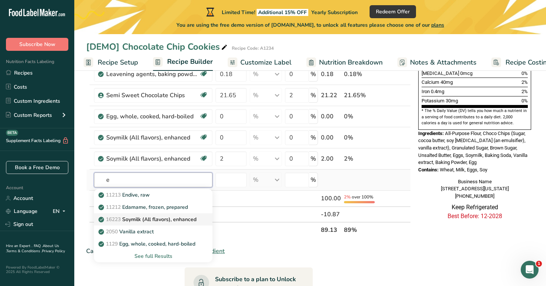
type input "e"
click at [170, 219] on p "16223 Soymilk (All flavors), enhanced" at bounding box center [148, 220] width 97 height 8
type input "Soymilk (All flavors), enhanced"
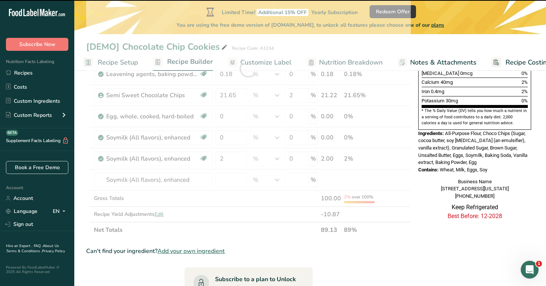
type input "0"
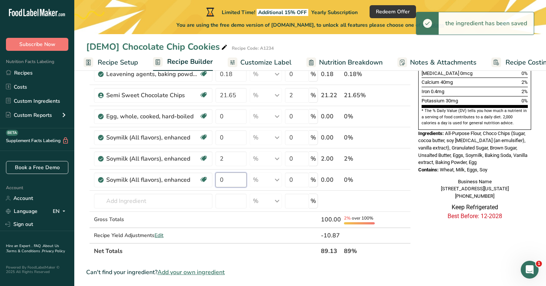
click at [234, 178] on input "0" at bounding box center [230, 180] width 31 height 15
type input "2"
click at [441, 219] on div "Nutrition Facts About 3 Servings Per Container Serving Size 1 Cookie (30g) Amou…" at bounding box center [474, 47] width 119 height 355
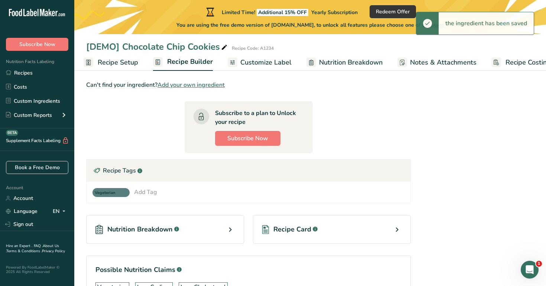
scroll to position [456, 0]
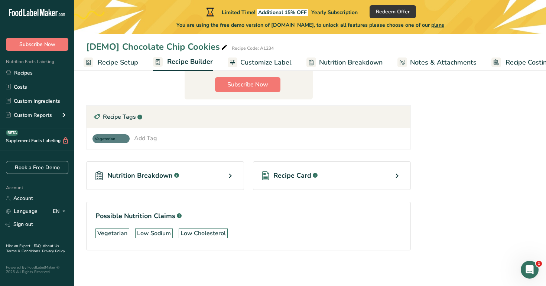
click at [342, 172] on div "Recipe Card .a-a{fill:#347362;}.b-a{fill:#fff;}" at bounding box center [332, 175] width 158 height 29
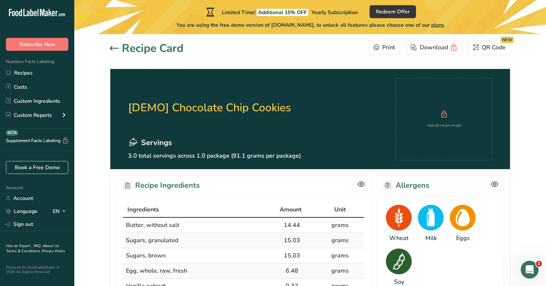
click at [112, 51] on div at bounding box center [116, 48] width 12 height 9
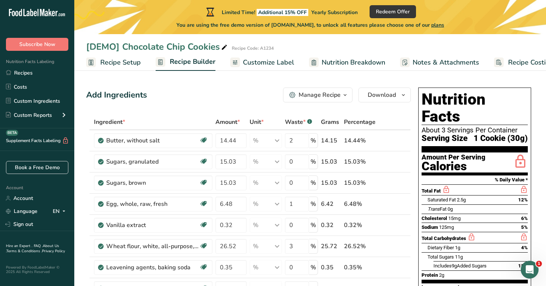
click at [278, 63] on span "Customize Label" at bounding box center [268, 63] width 51 height 10
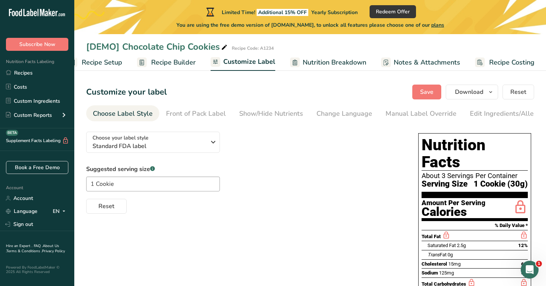
scroll to position [0, 19]
click at [351, 64] on span "Nutrition Breakdown" at bounding box center [333, 63] width 63 height 10
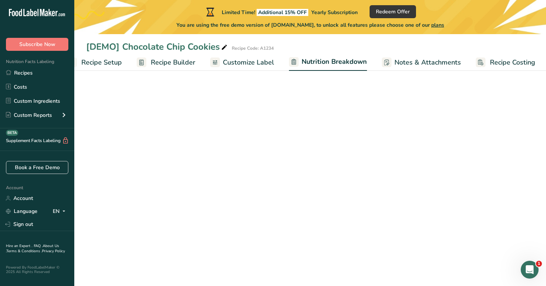
scroll to position [0, 20]
select select "Calories"
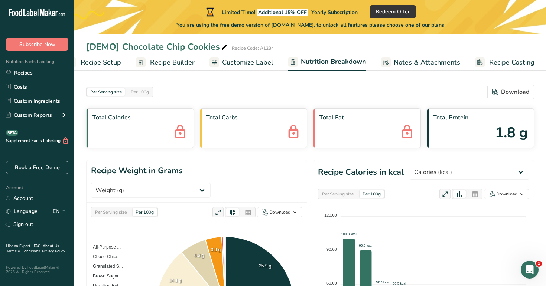
click at [438, 65] on span "Notes & Attachments" at bounding box center [427, 63] width 66 height 10
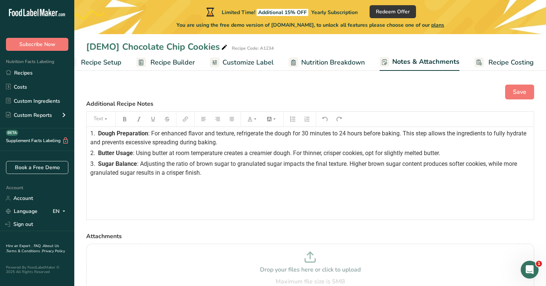
click at [506, 63] on span "Recipe Costing" at bounding box center [510, 63] width 45 height 10
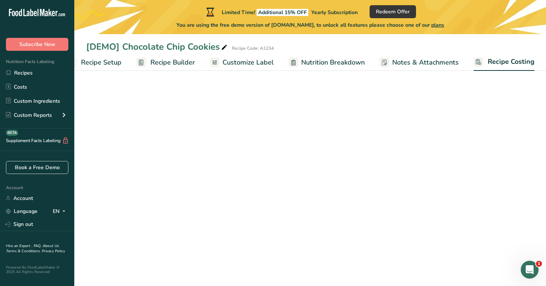
scroll to position [0, 19]
select select "1"
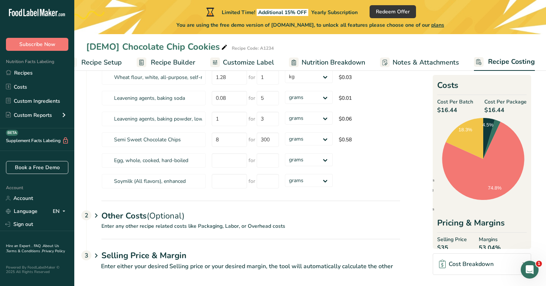
scroll to position [187, 0]
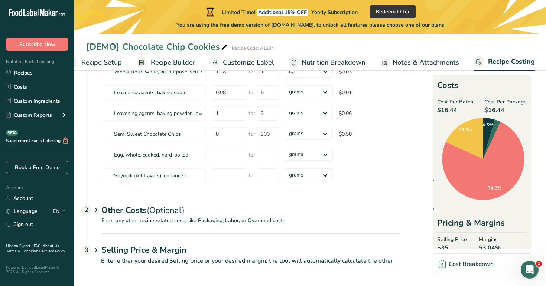
click at [121, 212] on div "Other Costs (Optional) 2" at bounding box center [250, 206] width 298 height 22
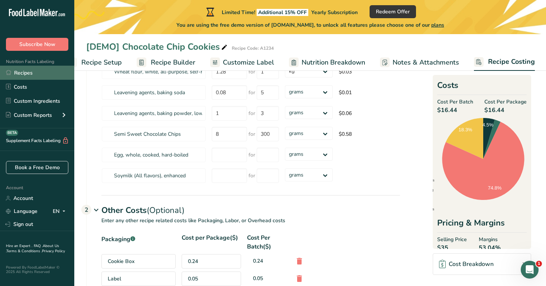
click at [43, 74] on link "Recipes" at bounding box center [37, 73] width 74 height 14
